Goal: Task Accomplishment & Management: Use online tool/utility

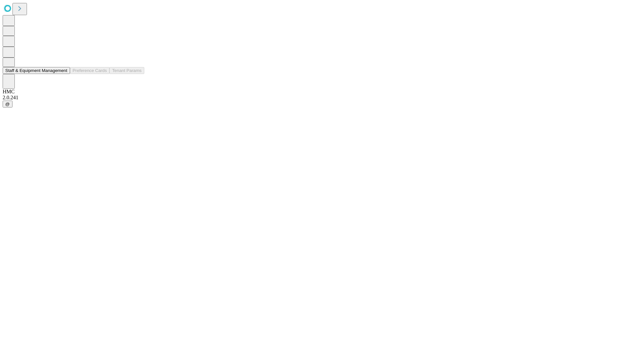
click at [62, 74] on button "Staff & Equipment Management" at bounding box center [36, 70] width 67 height 7
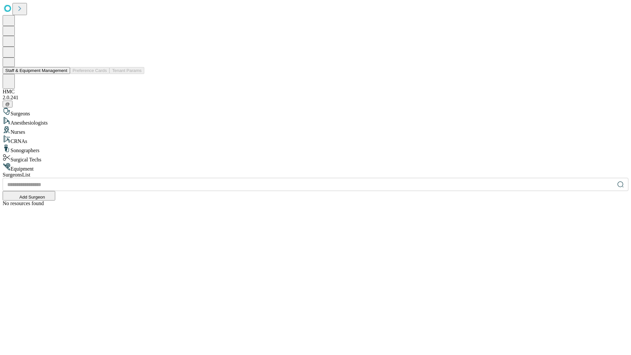
click at [63, 74] on button "Staff & Equipment Management" at bounding box center [36, 70] width 67 height 7
